Goal: Task Accomplishment & Management: Complete application form

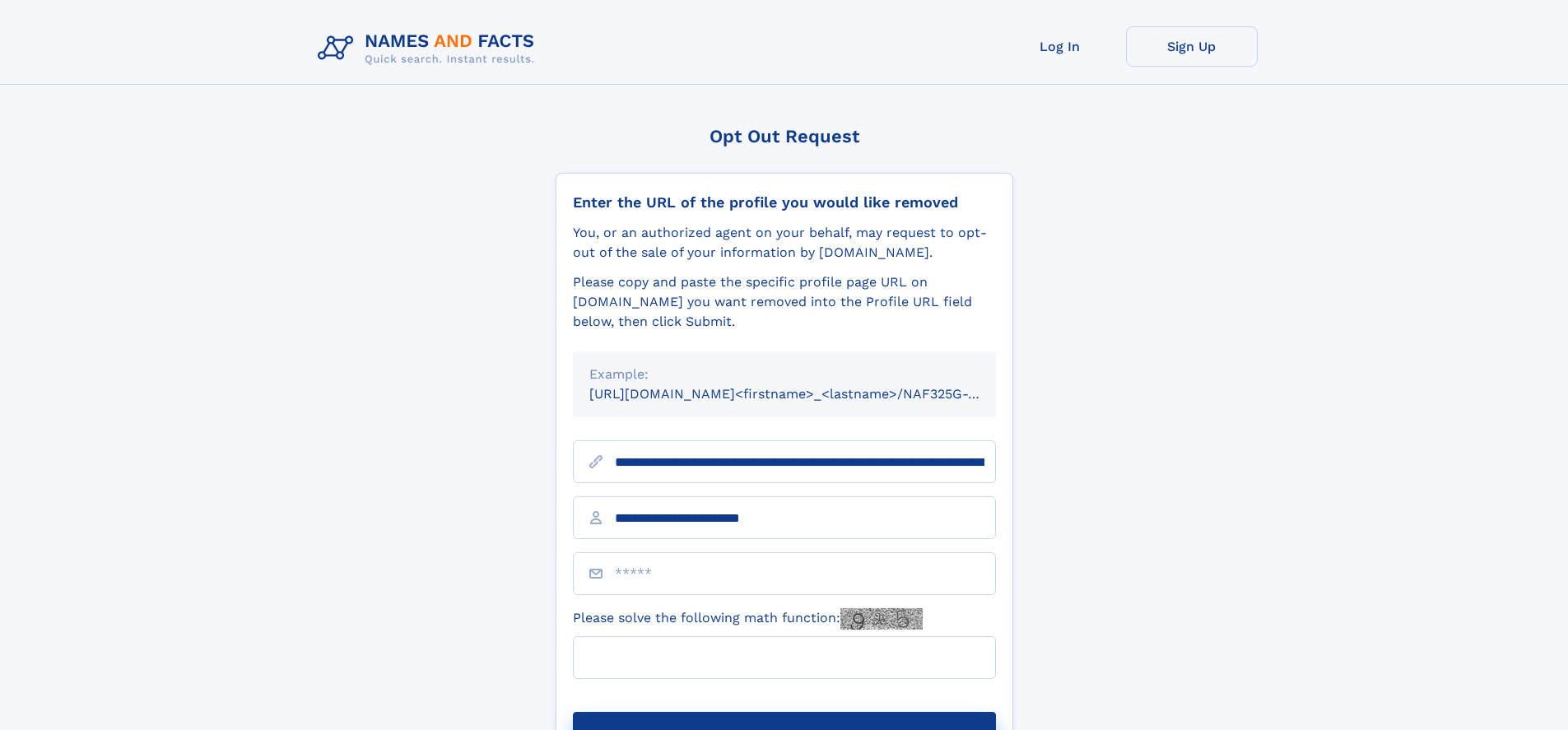
type input "**********"
type input "**"
click at [784, 712] on button "Submit Opt Out Request" at bounding box center [784, 738] width 423 height 53
